Goal: Information Seeking & Learning: Learn about a topic

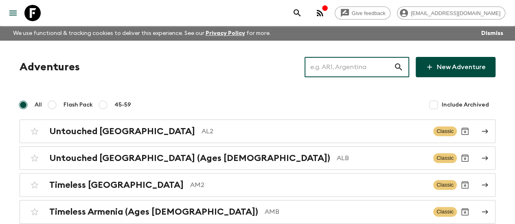
click at [357, 62] on input "text" at bounding box center [349, 67] width 89 height 23
paste input "[GEOGRAPHIC_DATA]"
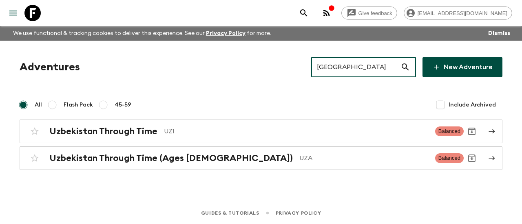
type input "[GEOGRAPHIC_DATA]"
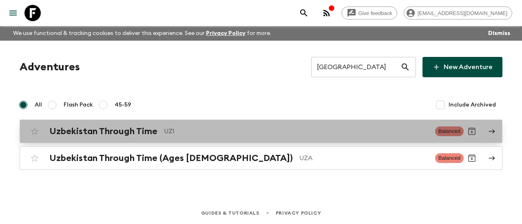
click at [55, 128] on h2 "Uzbekistan Through Time" at bounding box center [103, 131] width 108 height 11
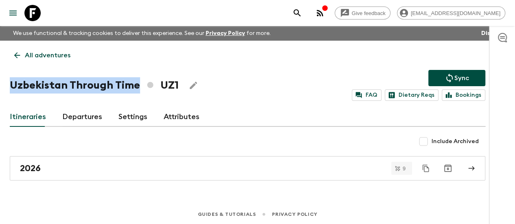
drag, startPoint x: 20, startPoint y: 83, endPoint x: 147, endPoint y: 87, distance: 128.0
click at [147, 87] on h1 "Uzbekistan Through Time UZ1" at bounding box center [94, 85] width 169 height 16
copy h1 "Uzbekistan Through Time"
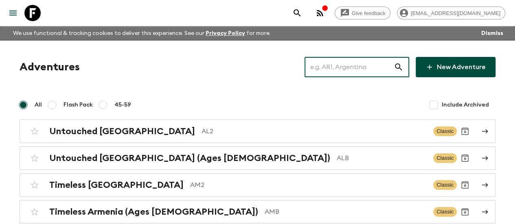
click at [345, 68] on input "text" at bounding box center [349, 67] width 89 height 23
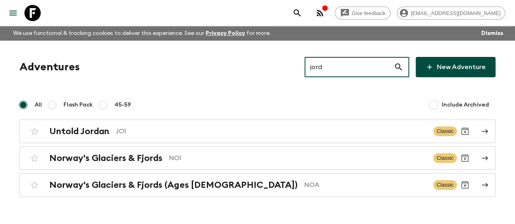
click at [322, 64] on input "jord" at bounding box center [349, 67] width 89 height 23
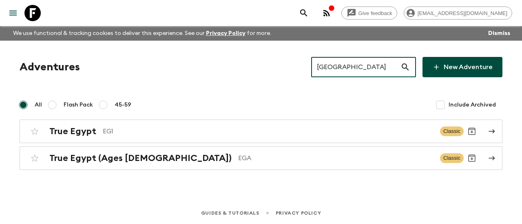
click at [347, 70] on input "[GEOGRAPHIC_DATA]" at bounding box center [355, 67] width 89 height 23
paste input "[GEOGRAPHIC_DATA]"
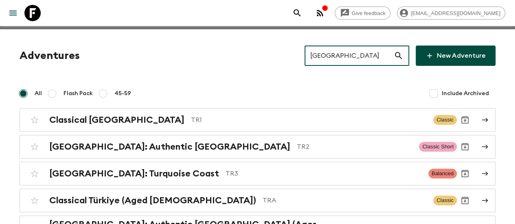
scroll to position [12, 0]
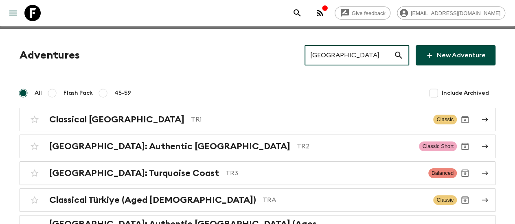
click at [336, 53] on input "[GEOGRAPHIC_DATA]" at bounding box center [349, 55] width 89 height 23
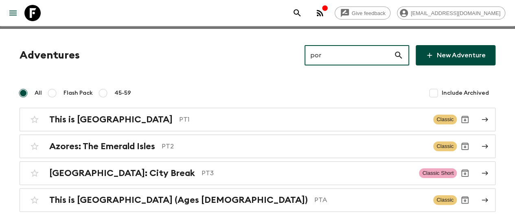
type input "por"
